Goal: Transaction & Acquisition: Purchase product/service

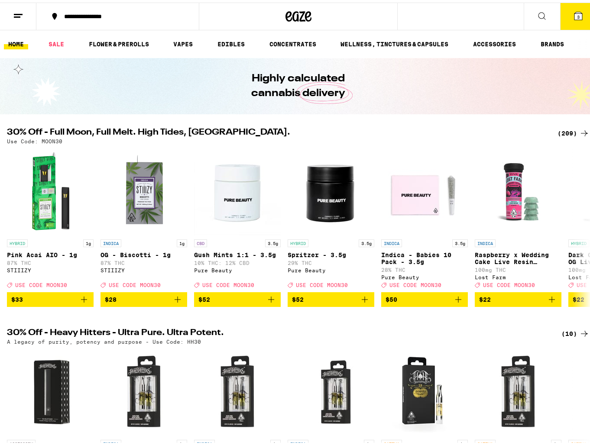
click at [567, 132] on div "(209)" at bounding box center [573, 131] width 32 height 10
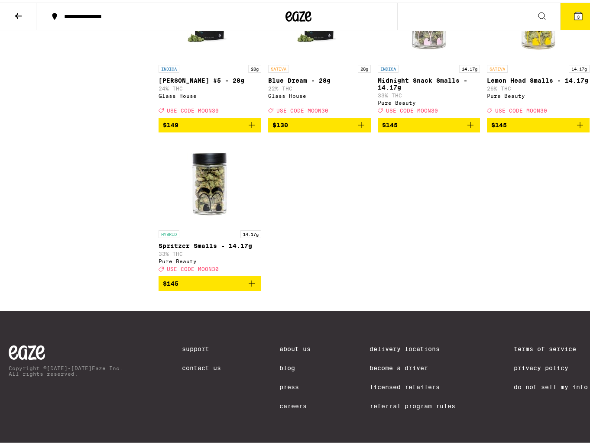
scroll to position [8330, 0]
